Goal: Task Accomplishment & Management: Manage account settings

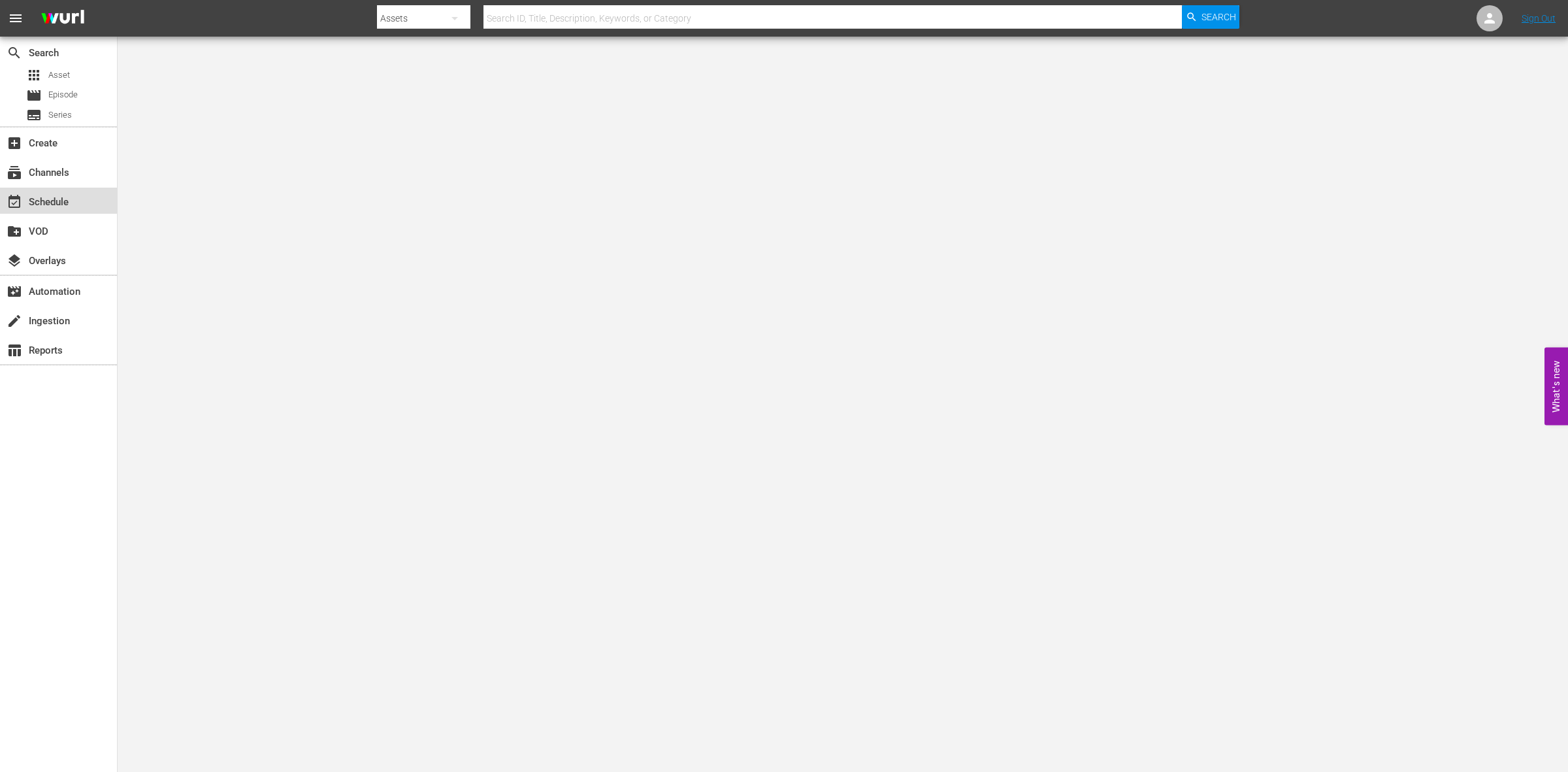
click at [69, 203] on div "event_available Schedule" at bounding box center [36, 200] width 73 height 12
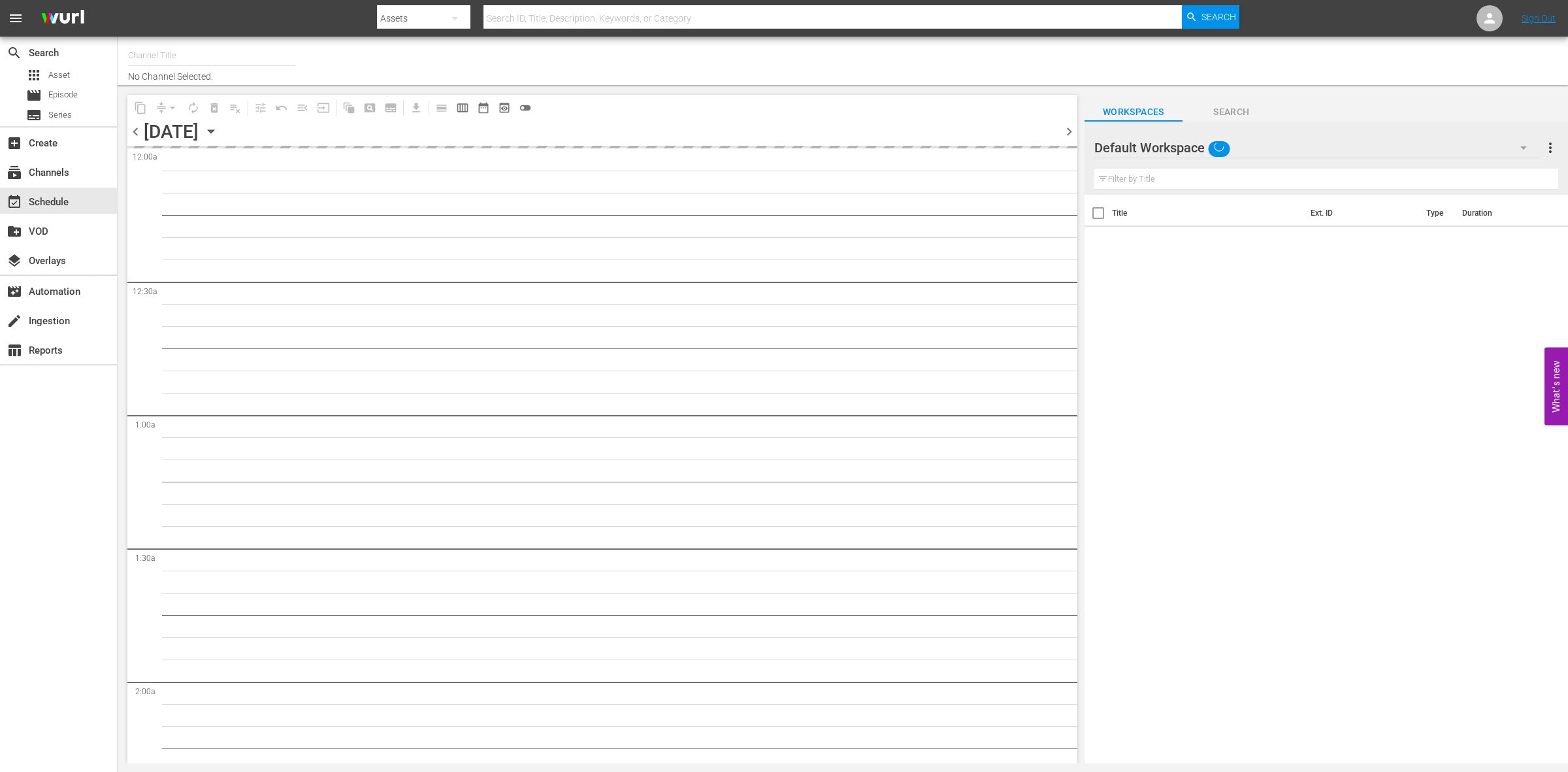
type input "So Real (1869)"
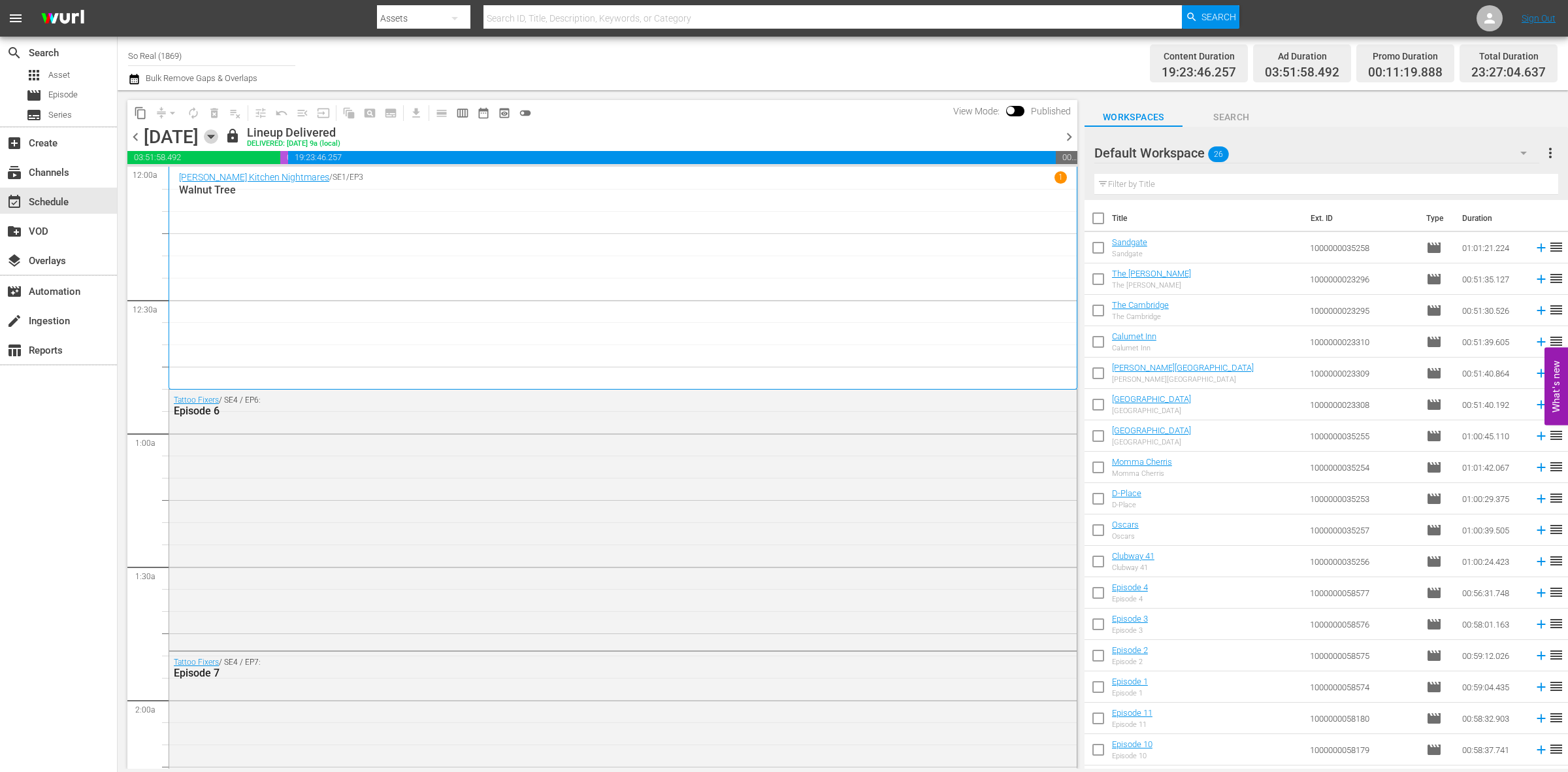
click at [218, 132] on icon "button" at bounding box center [211, 136] width 14 height 14
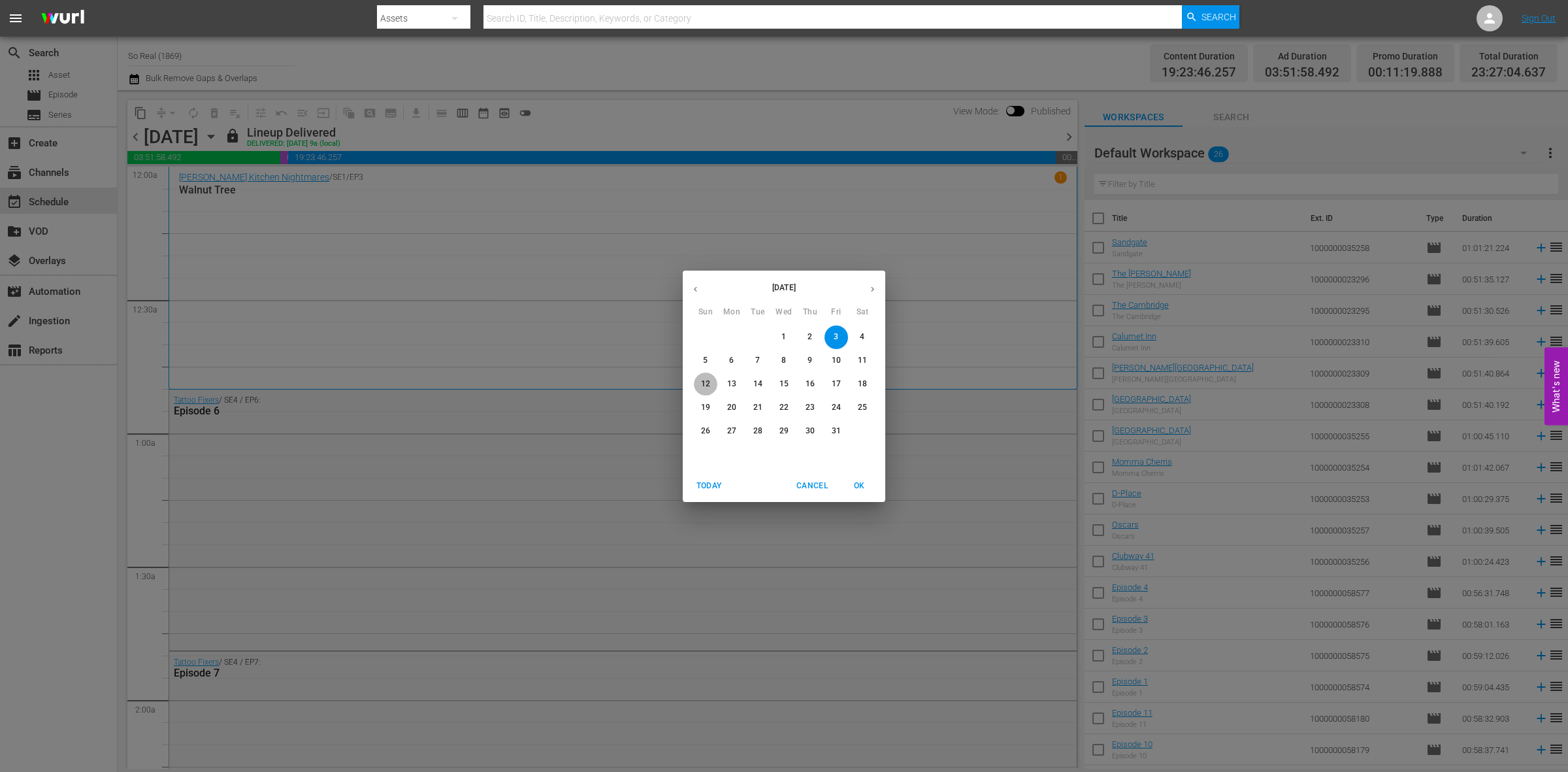
click at [709, 383] on p "12" at bounding box center [705, 384] width 9 height 11
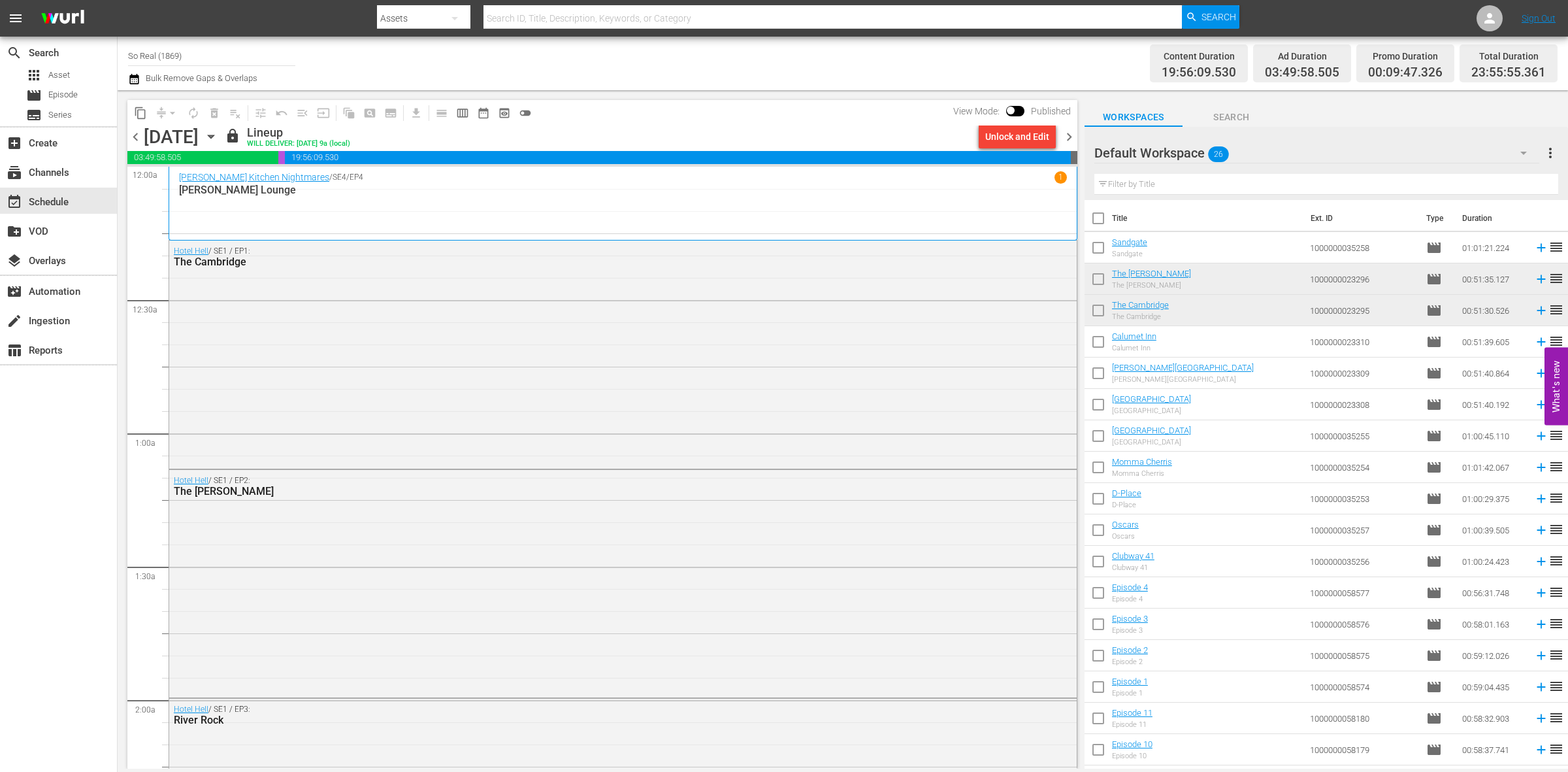
click at [218, 139] on icon "button" at bounding box center [211, 136] width 14 height 14
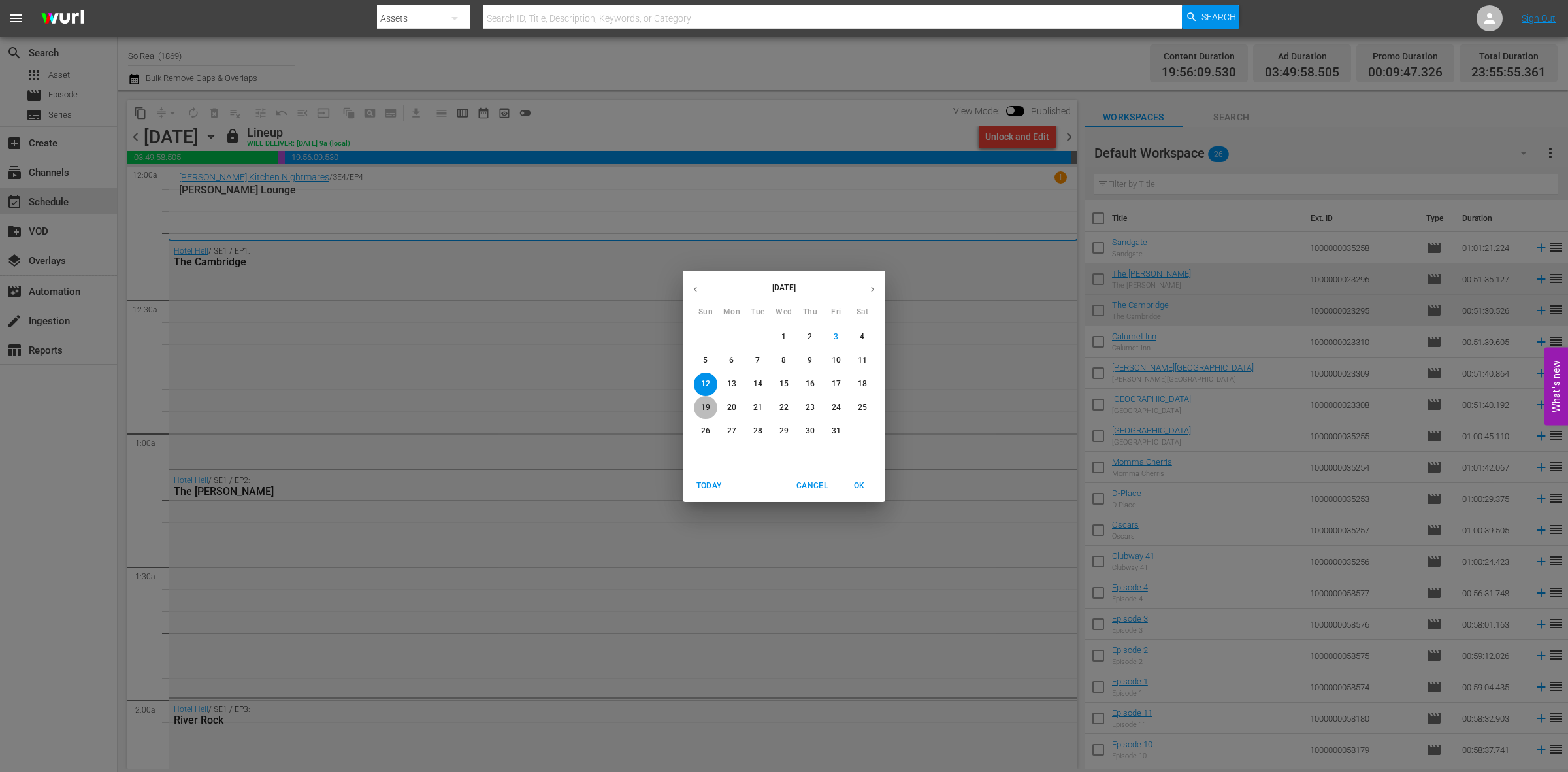
click at [699, 402] on span "19" at bounding box center [705, 408] width 23 height 11
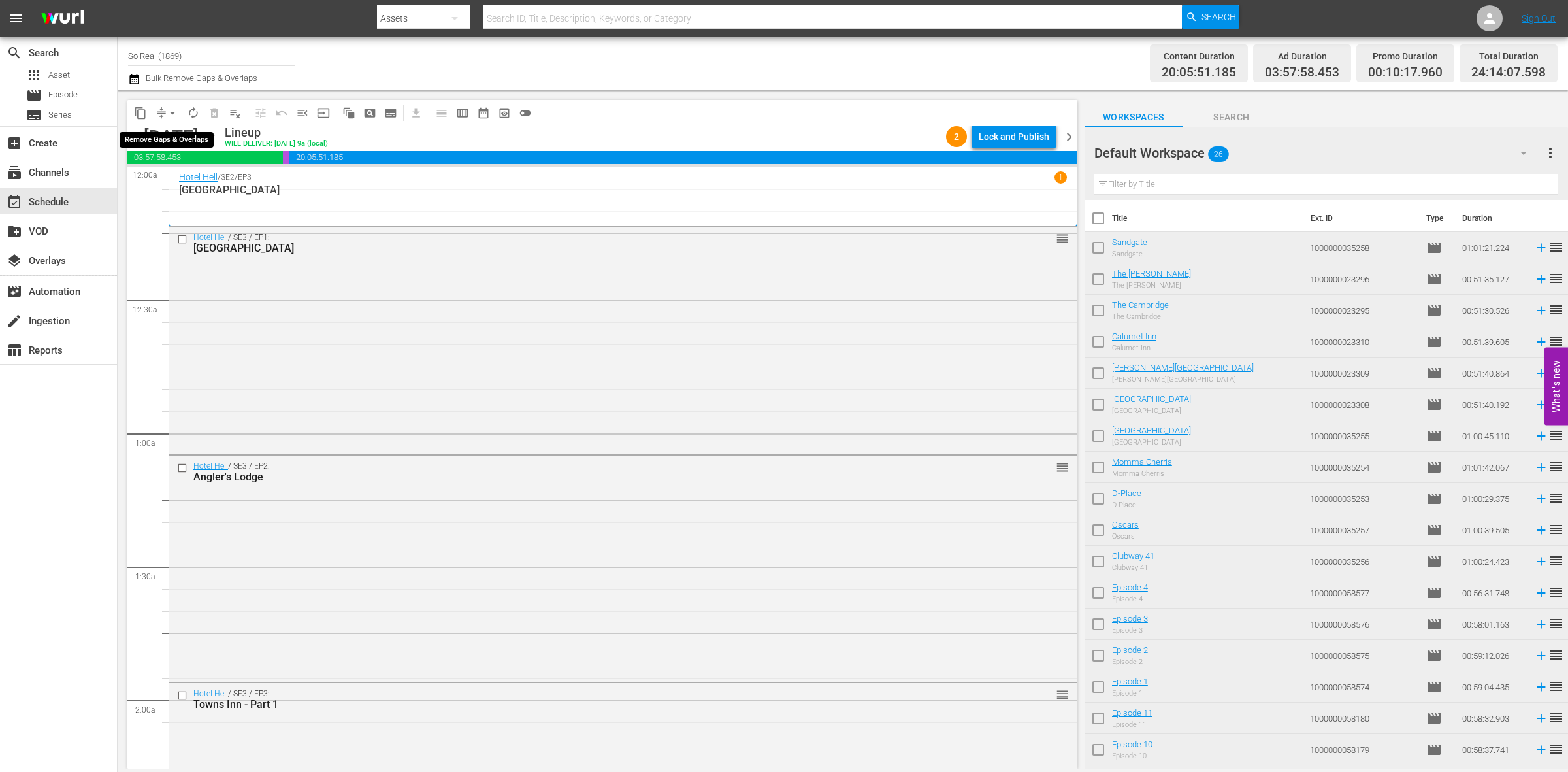
click at [176, 110] on span "arrow_drop_down" at bounding box center [172, 113] width 13 height 13
click at [189, 183] on li "Align to End of Previous Day" at bounding box center [172, 181] width 137 height 22
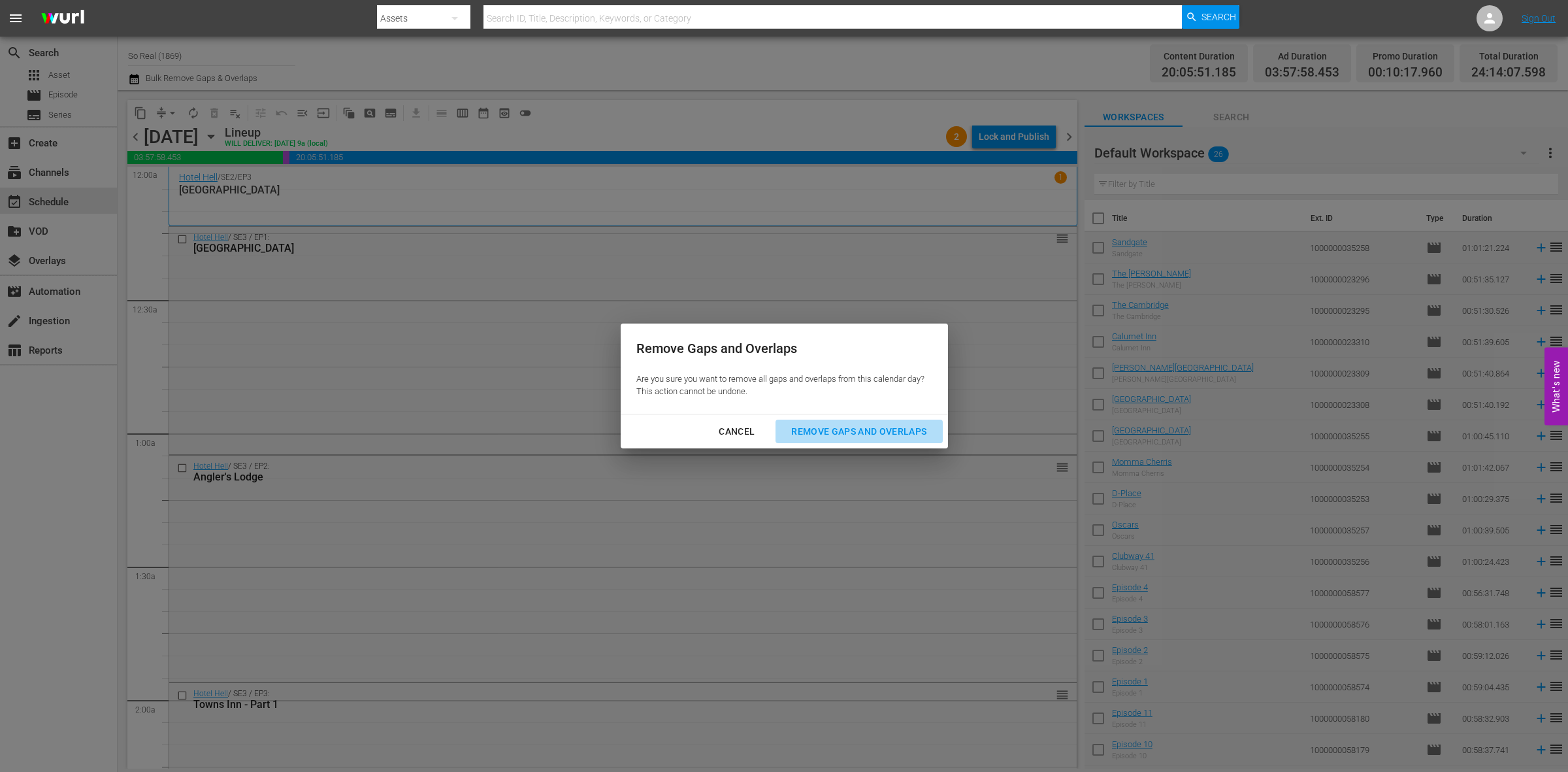
click at [846, 427] on div "Remove Gaps and Overlaps" at bounding box center [858, 432] width 156 height 16
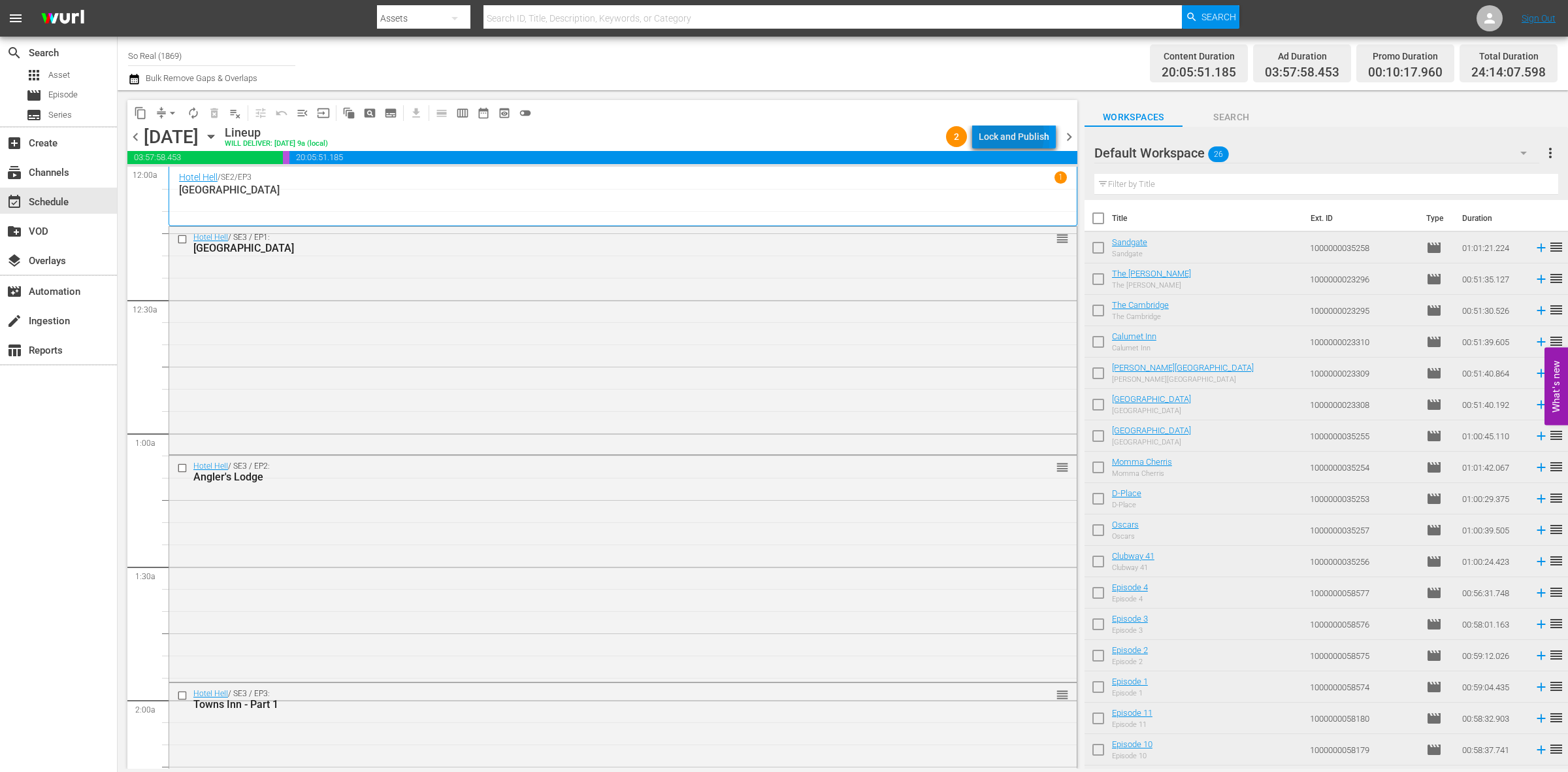
click at [1002, 135] on div "Lock and Publish" at bounding box center [1014, 136] width 71 height 23
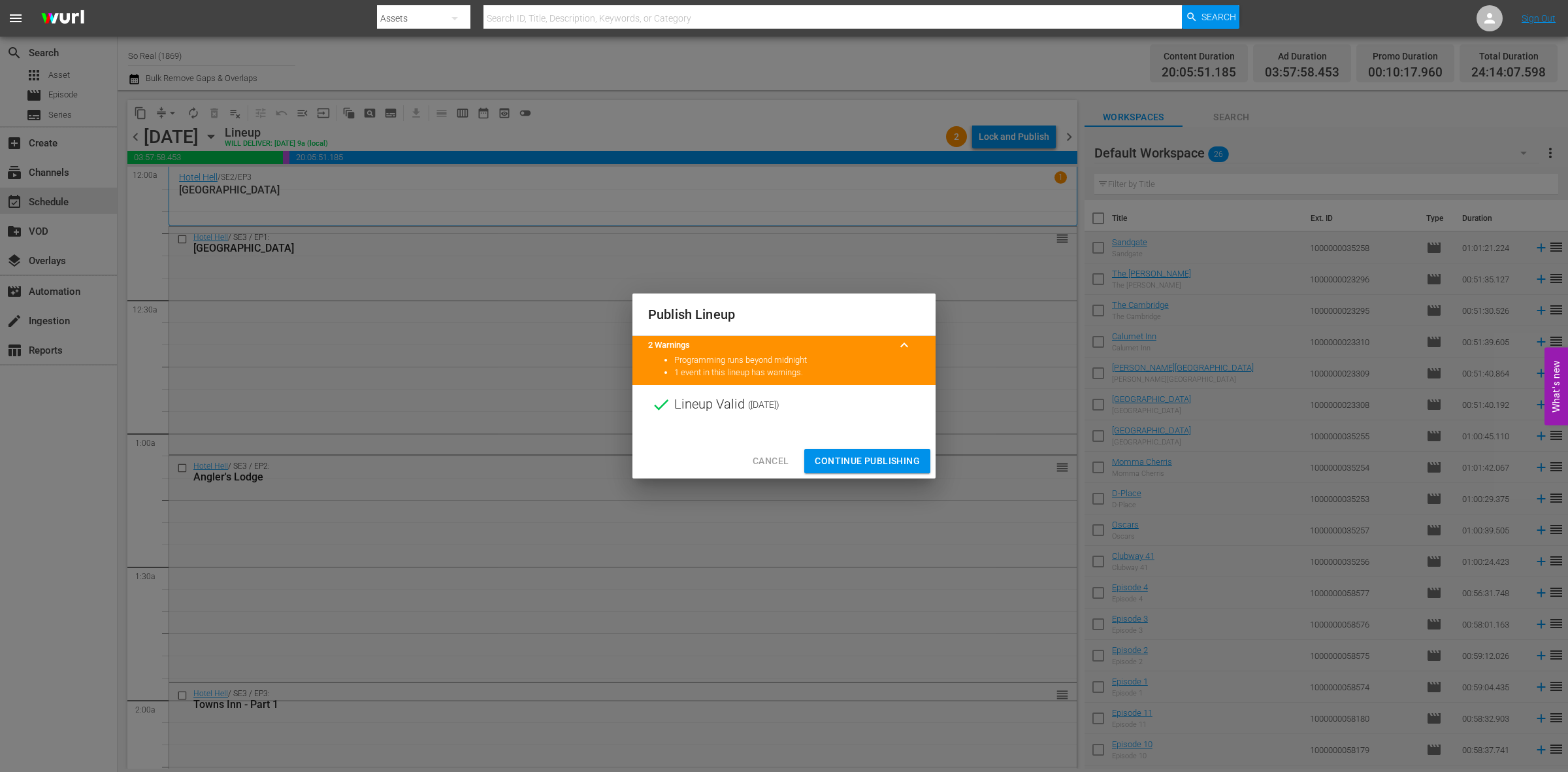
click at [850, 457] on span "Continue Publishing" at bounding box center [867, 461] width 105 height 16
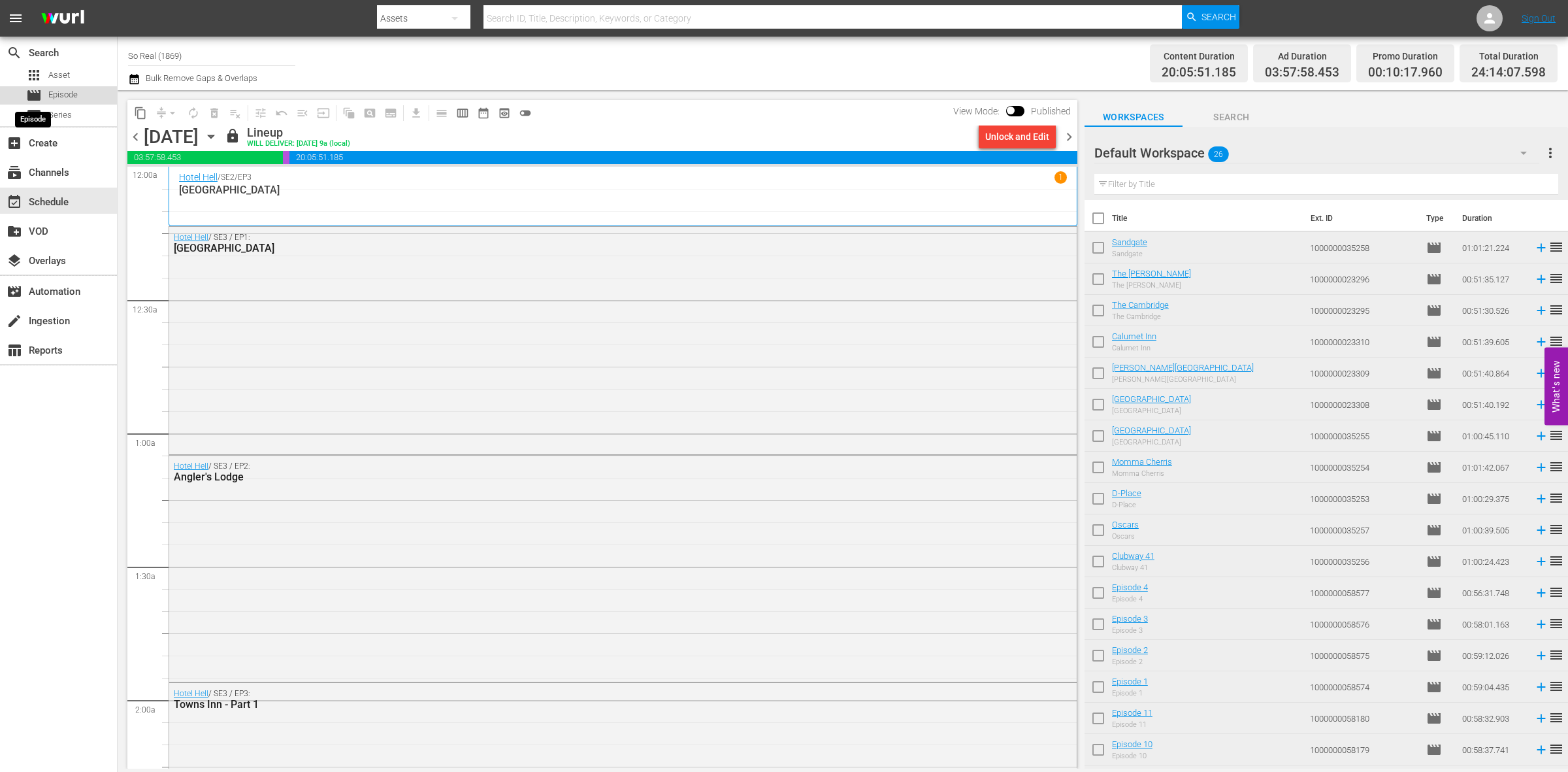
click at [39, 87] on span "movie" at bounding box center [34, 95] width 16 height 16
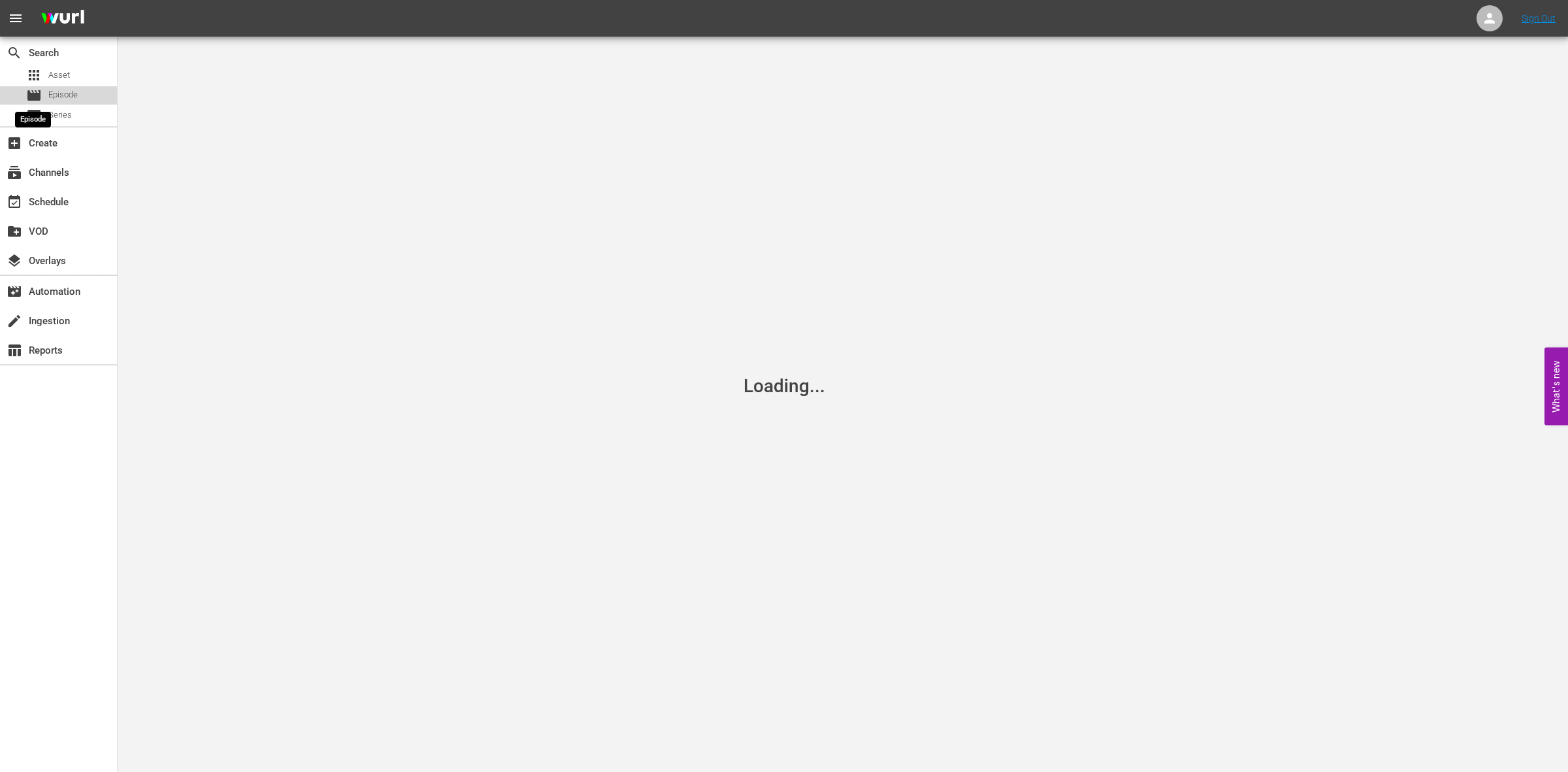
click at [39, 87] on span "movie" at bounding box center [34, 95] width 16 height 16
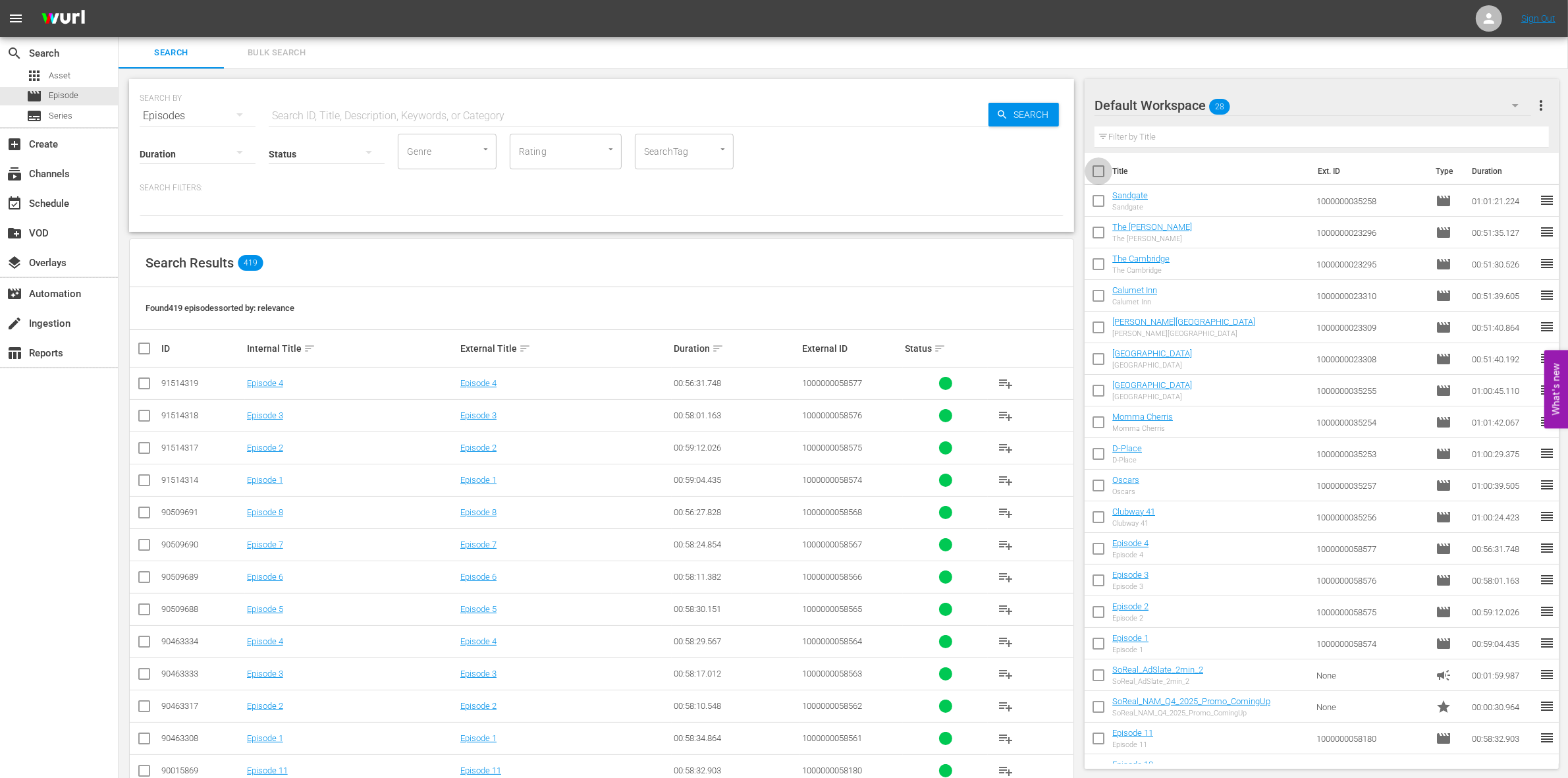
click at [1098, 175] on input "checkbox" at bounding box center [1098, 174] width 27 height 27
checkbox input "true"
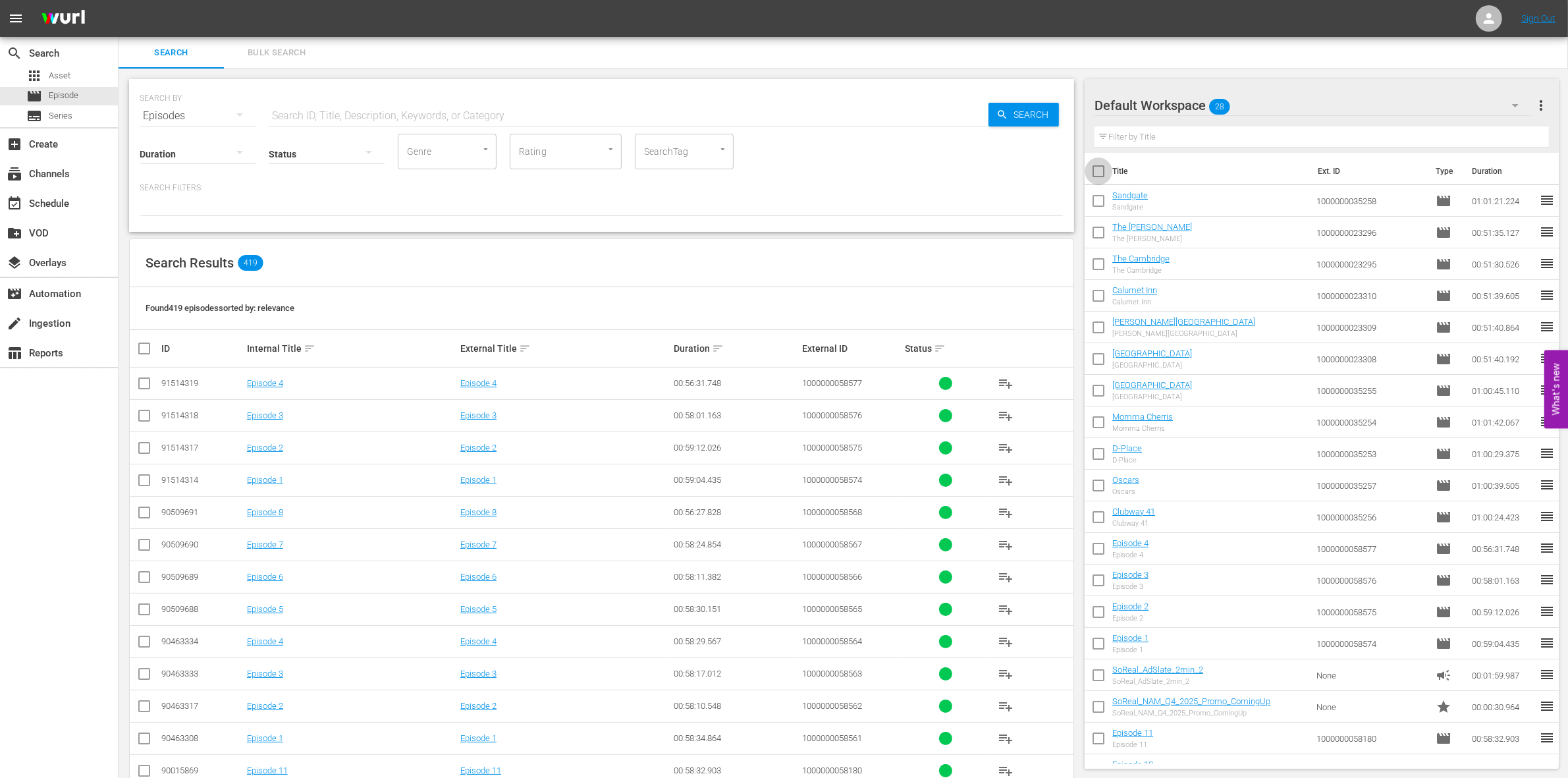
checkbox input "true"
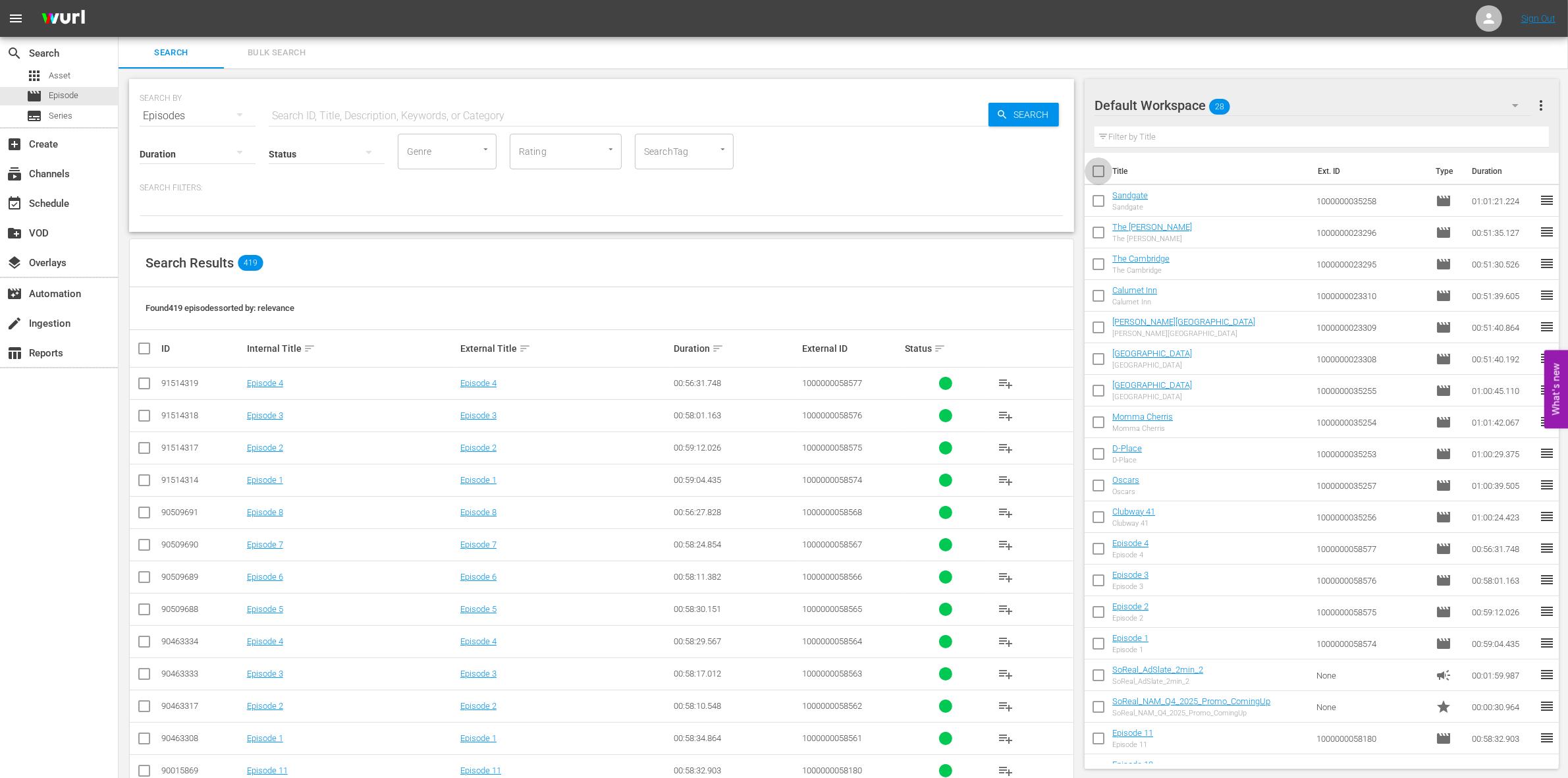
checkbox input "true"
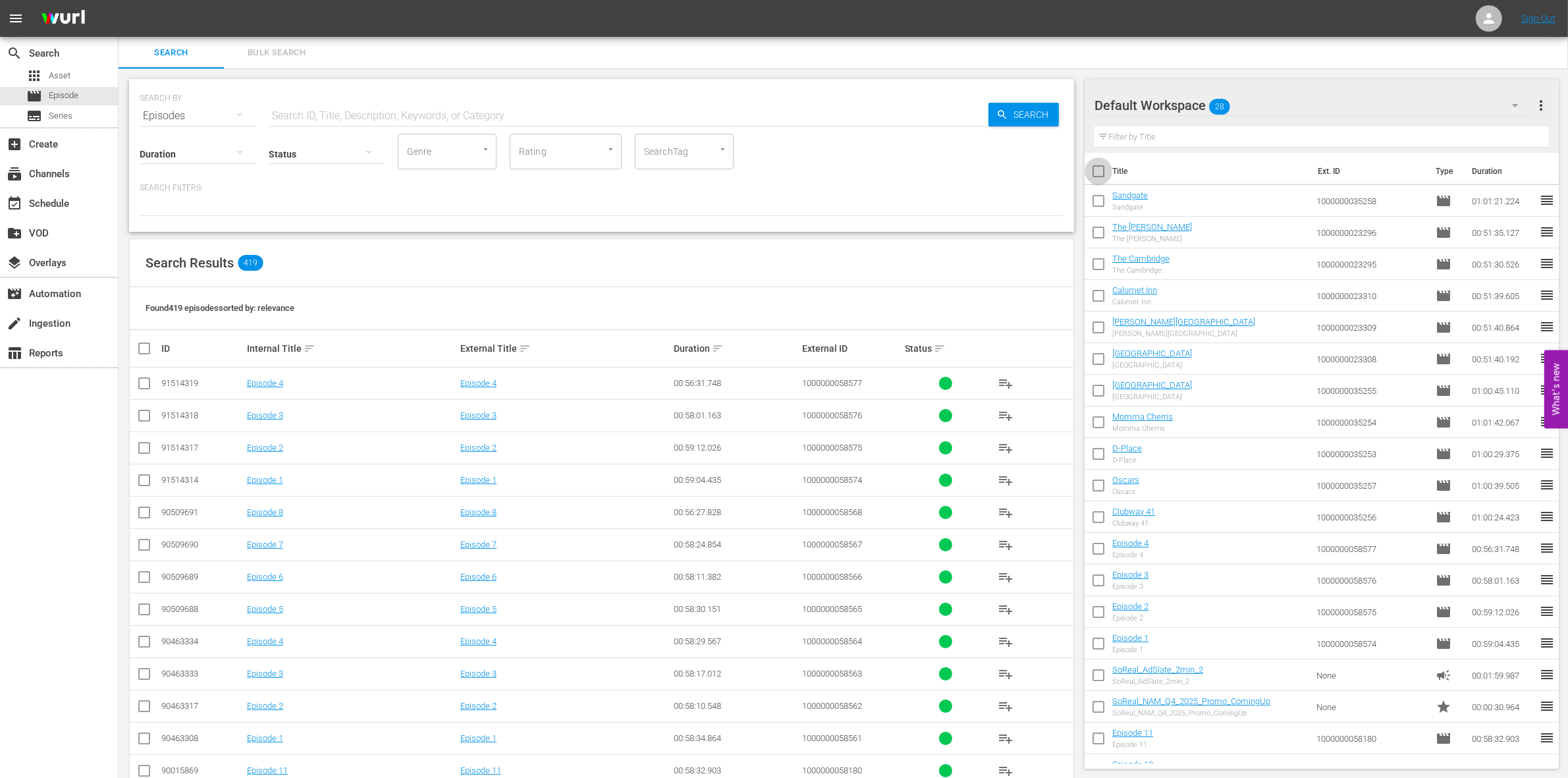
checkbox input "true"
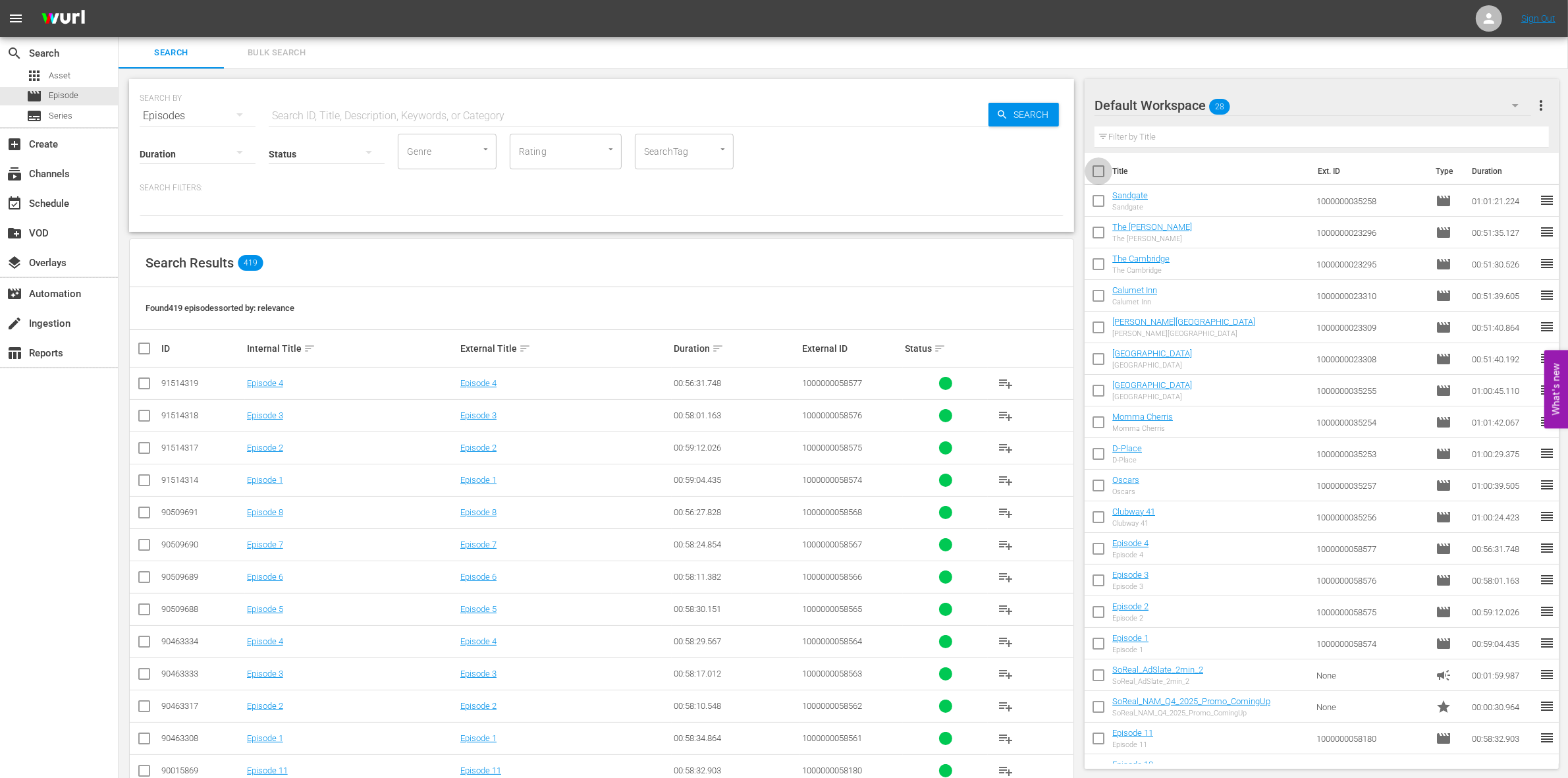
checkbox input "true"
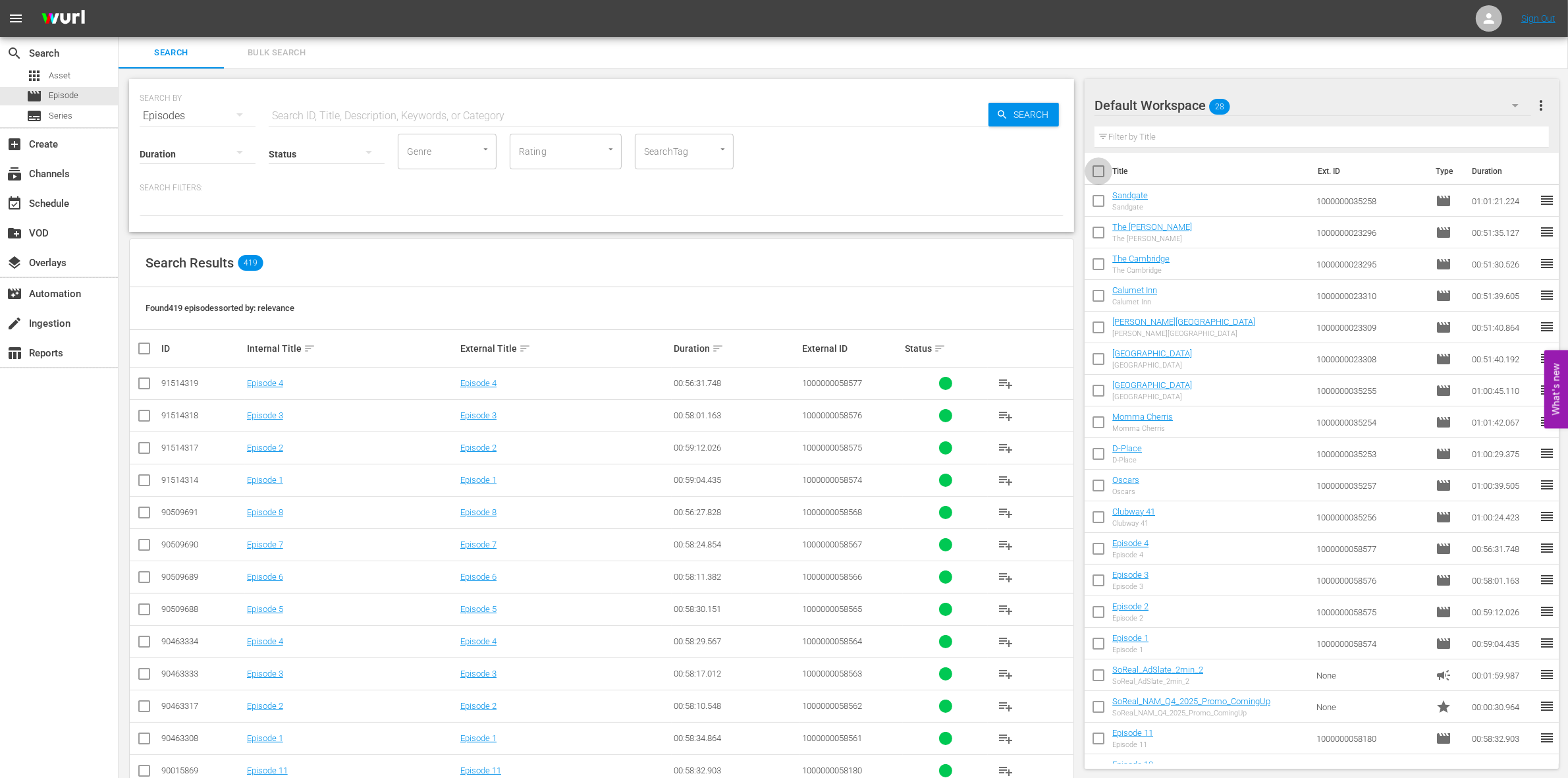
checkbox input "true"
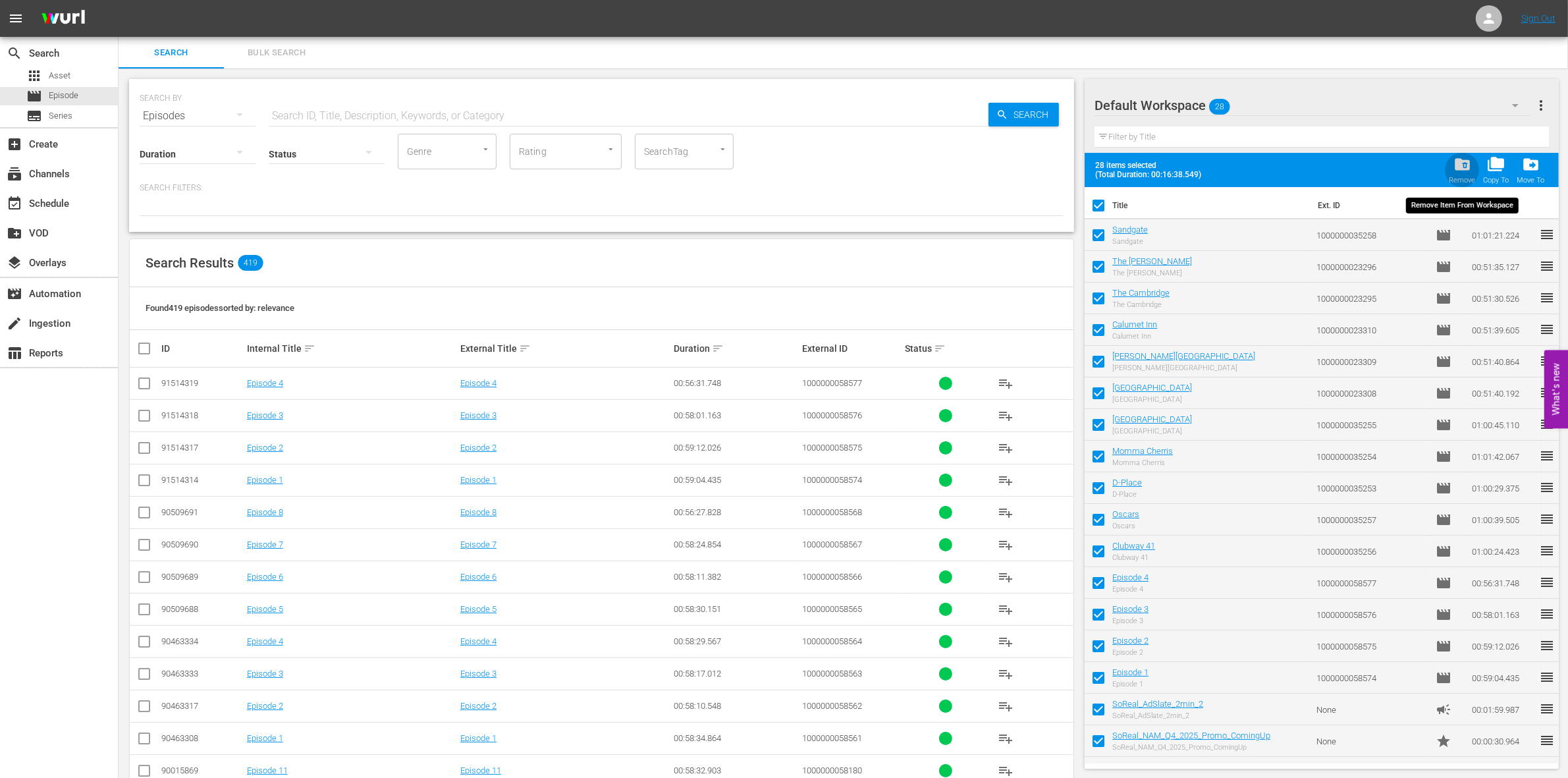
click at [1465, 165] on span "folder_delete" at bounding box center [1462, 164] width 18 height 18
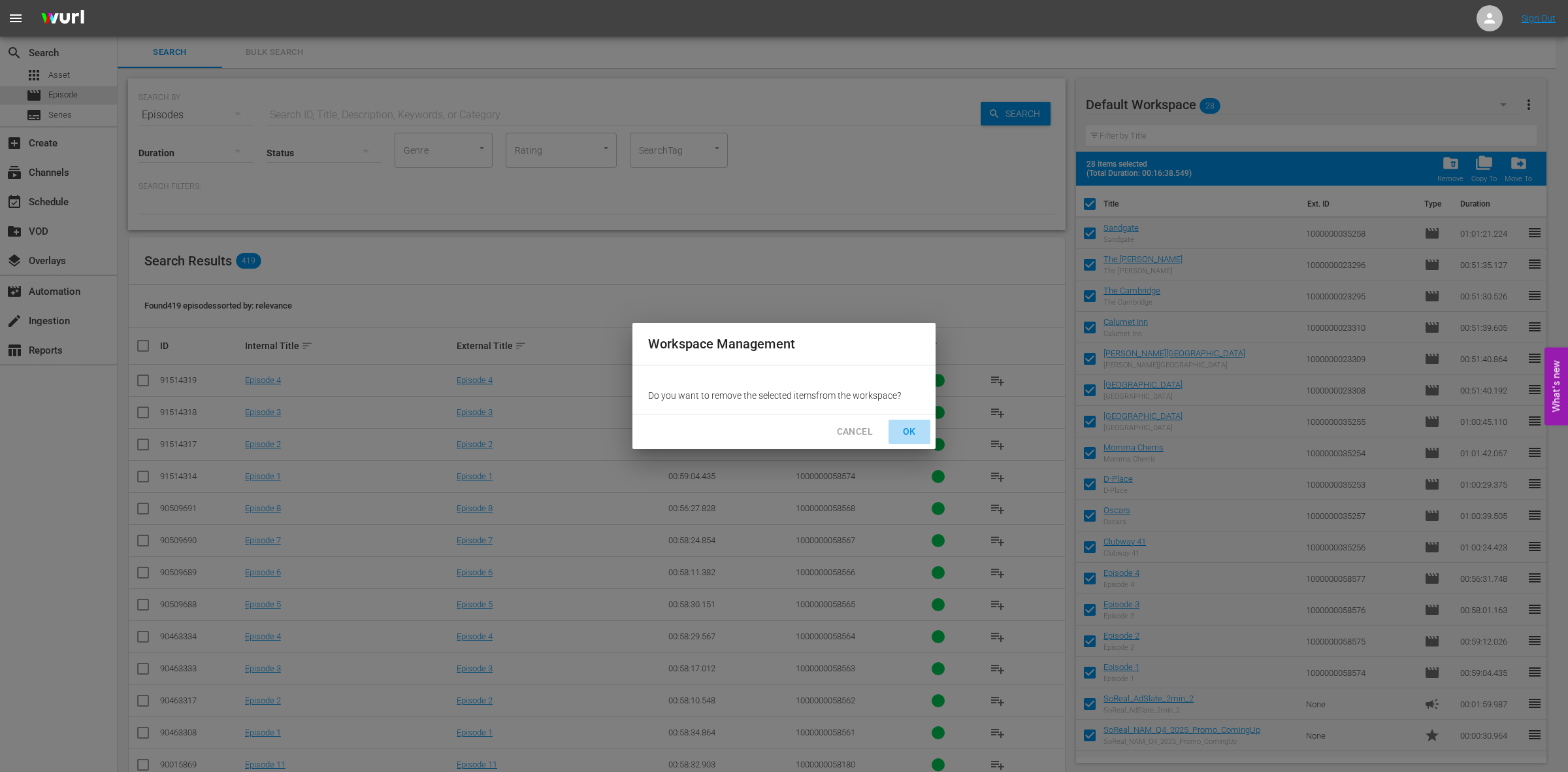
click at [914, 435] on span "OK" at bounding box center [910, 432] width 21 height 16
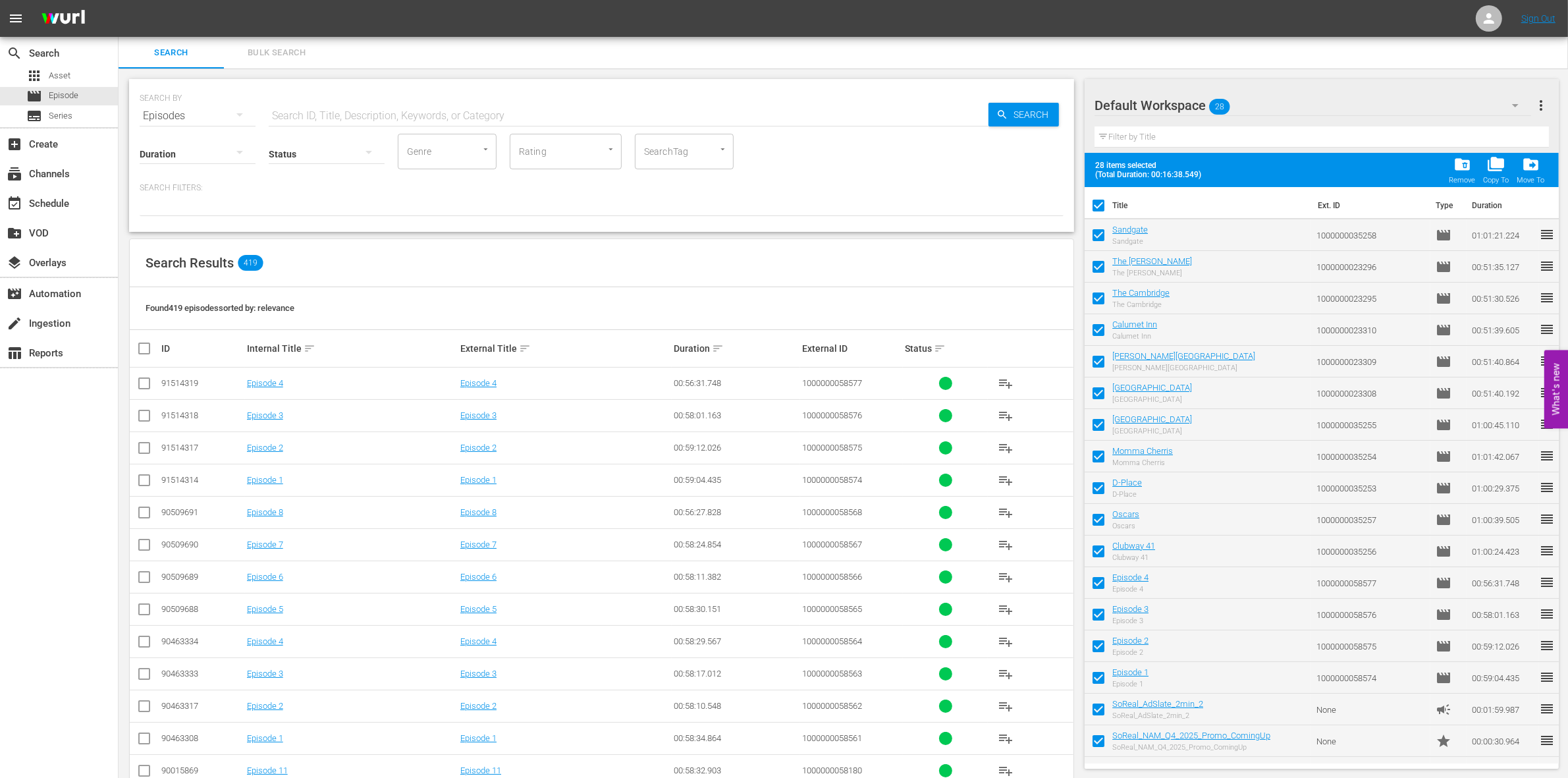
checkbox input "false"
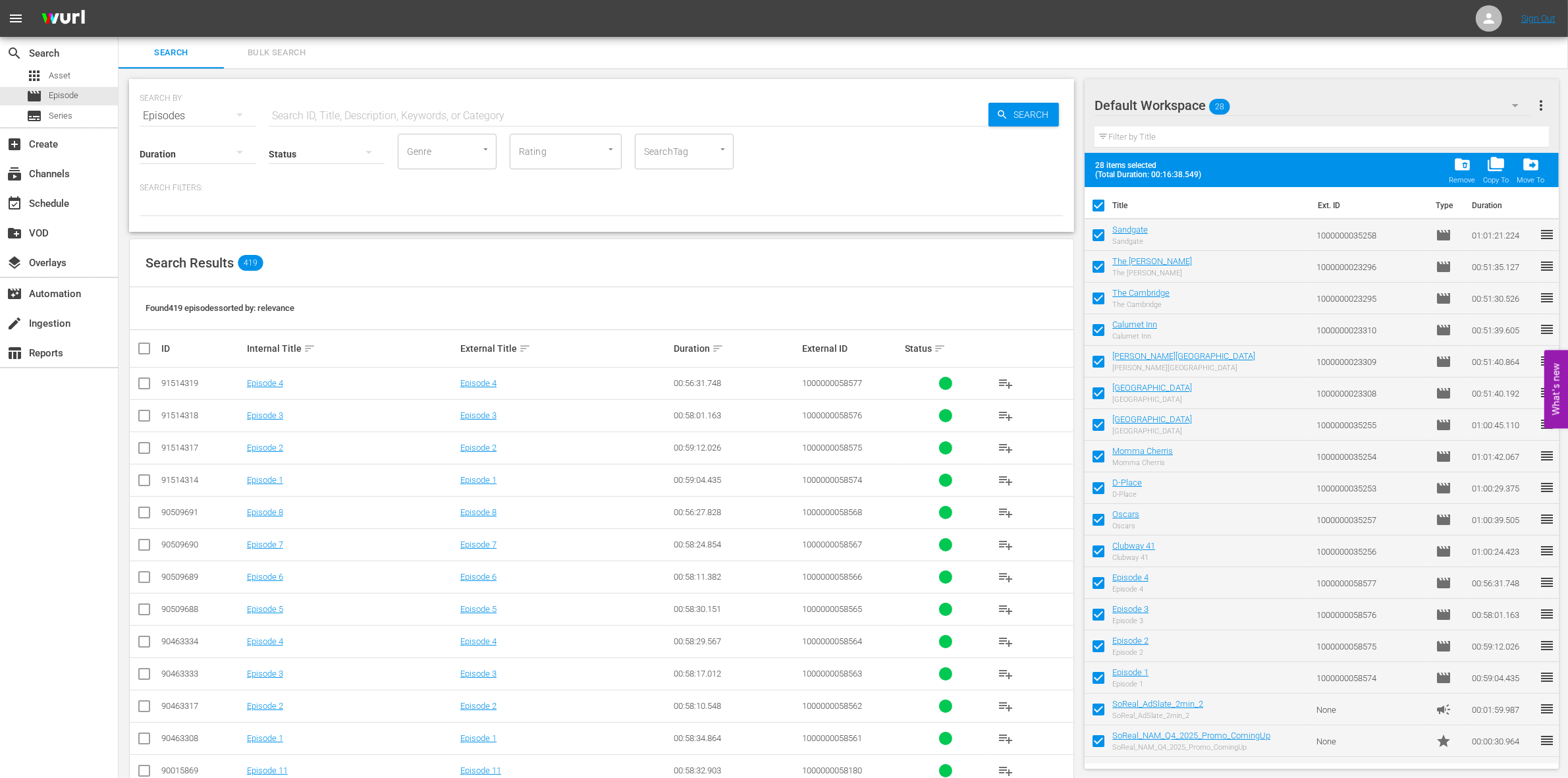
checkbox input "false"
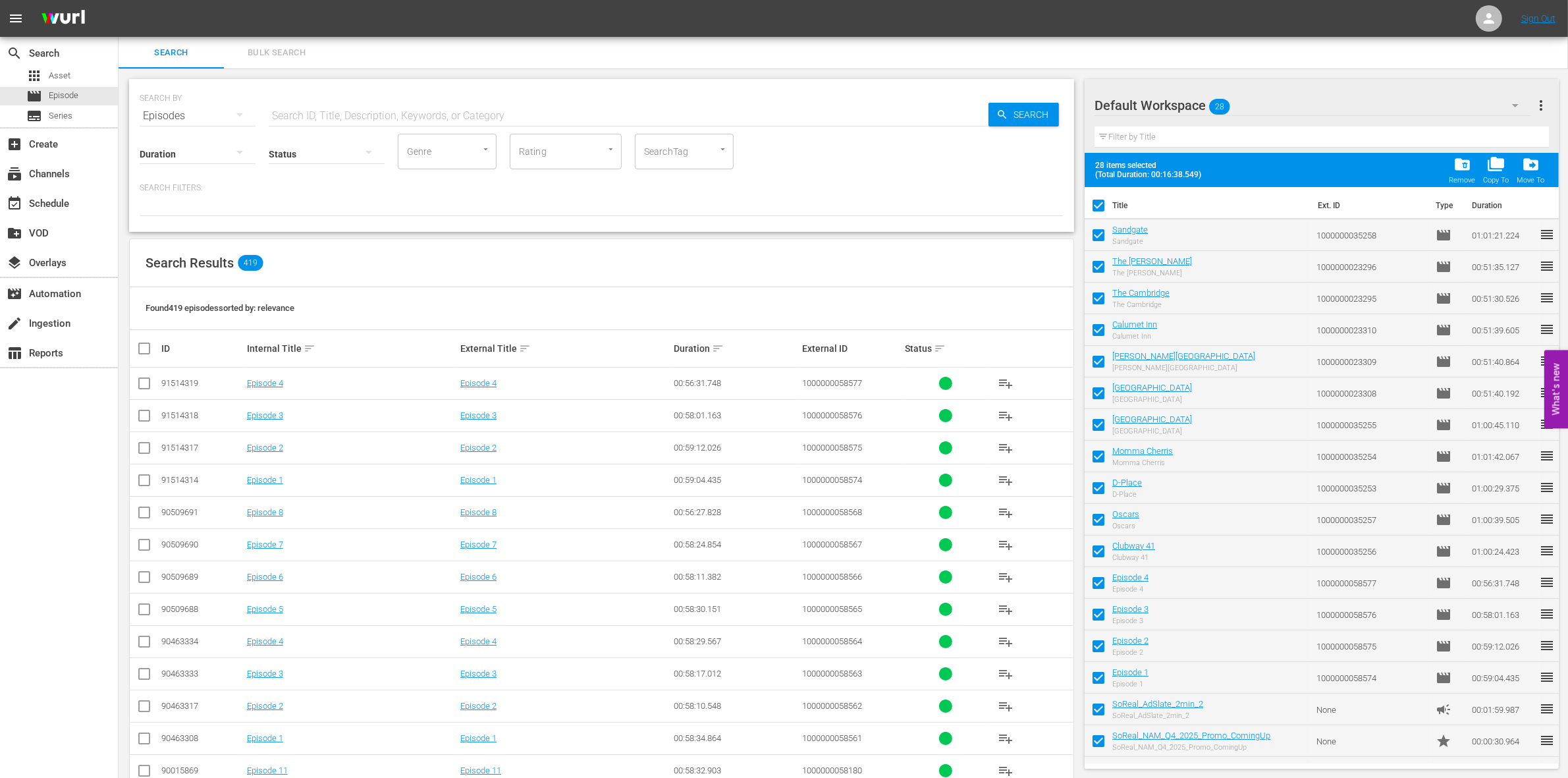
checkbox input "false"
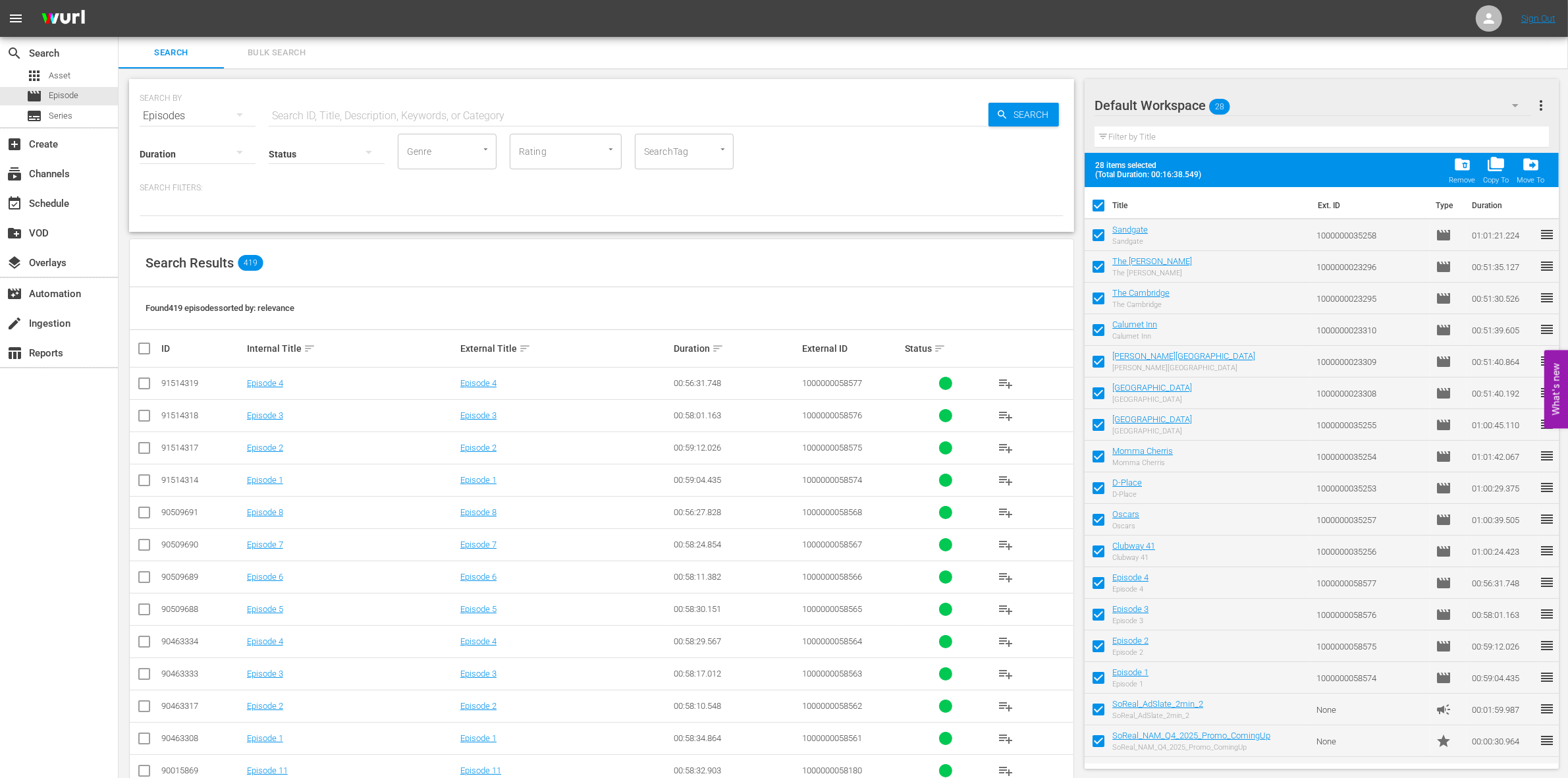
checkbox input "false"
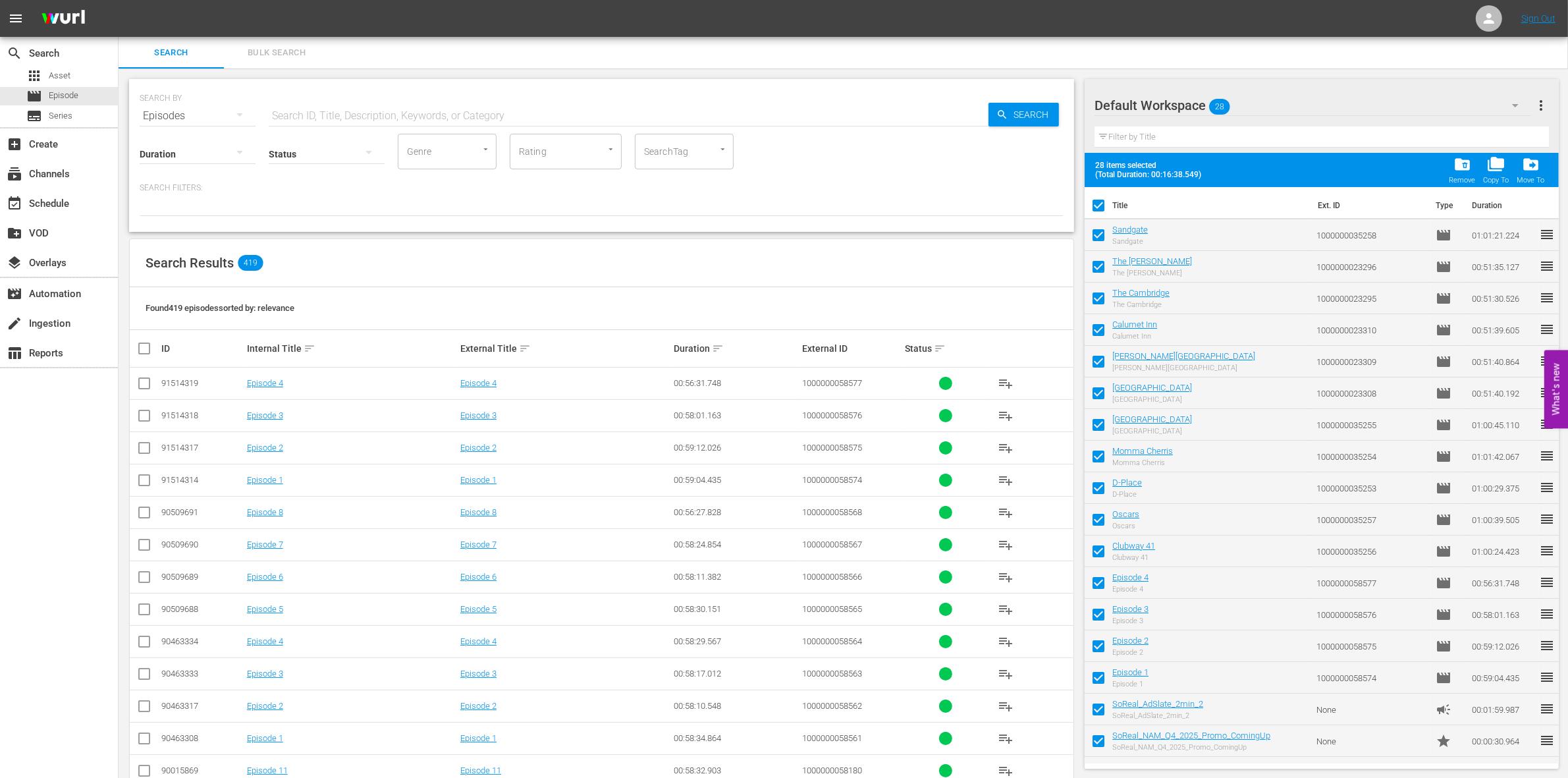
checkbox input "false"
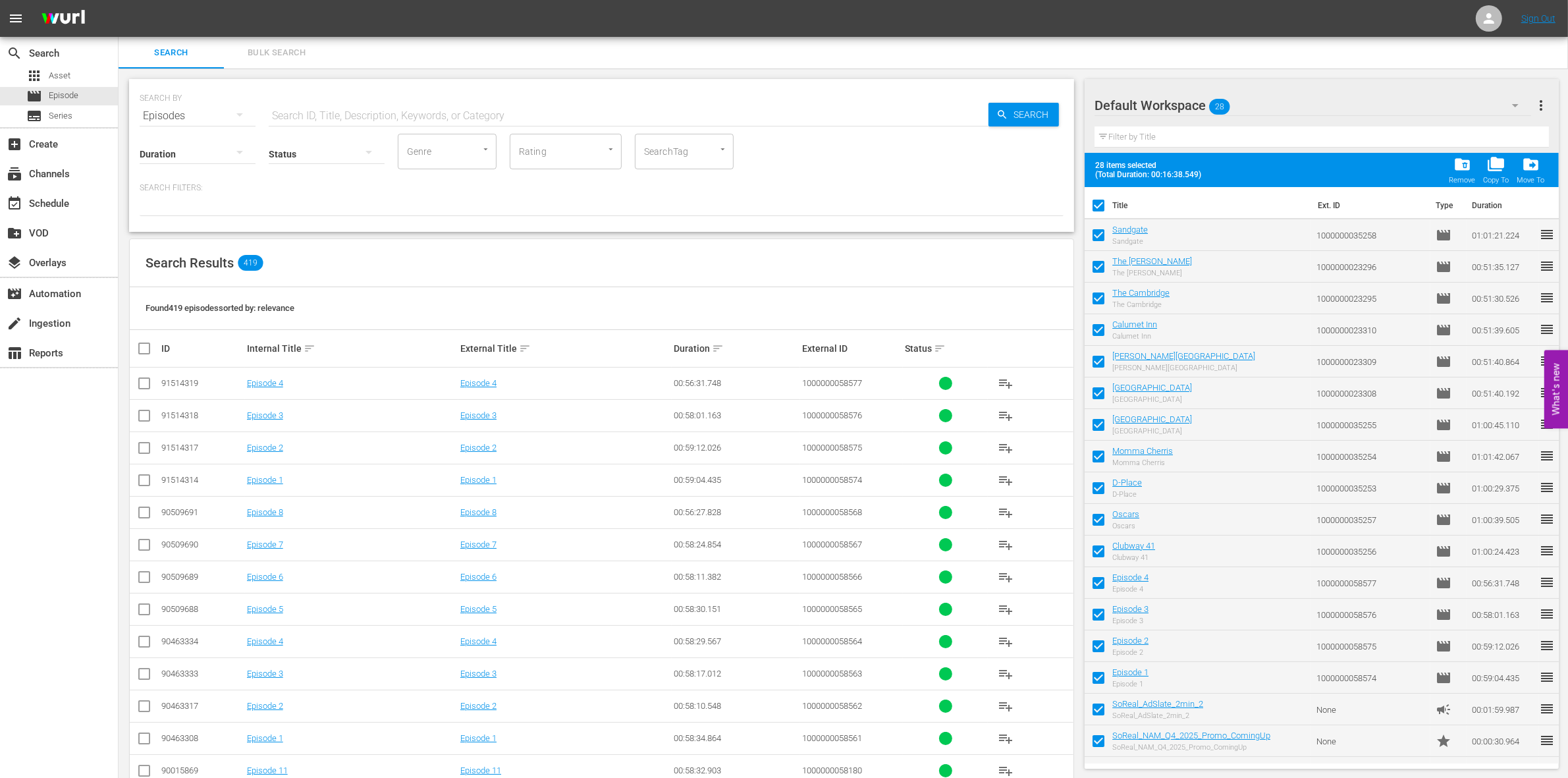
checkbox input "false"
